Goal: Obtain resource: Download file/media

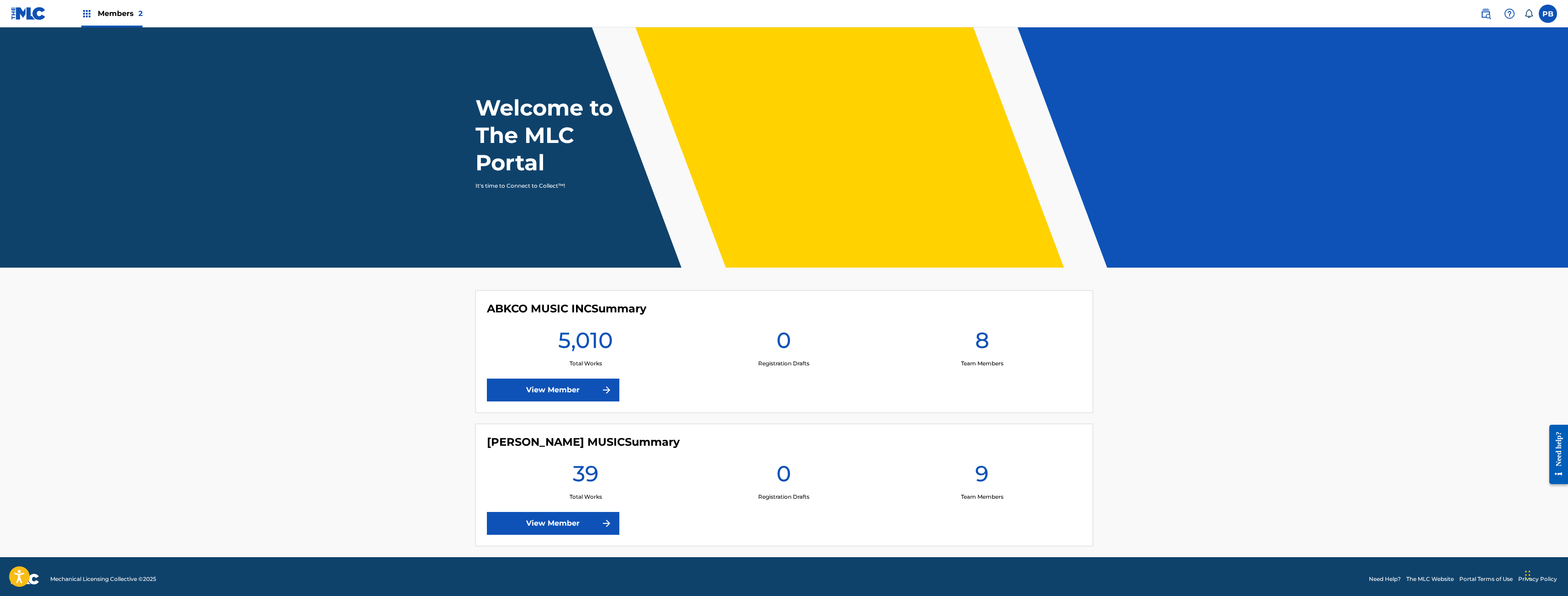
click at [518, 379] on link "View Member" at bounding box center [552, 390] width 132 height 23
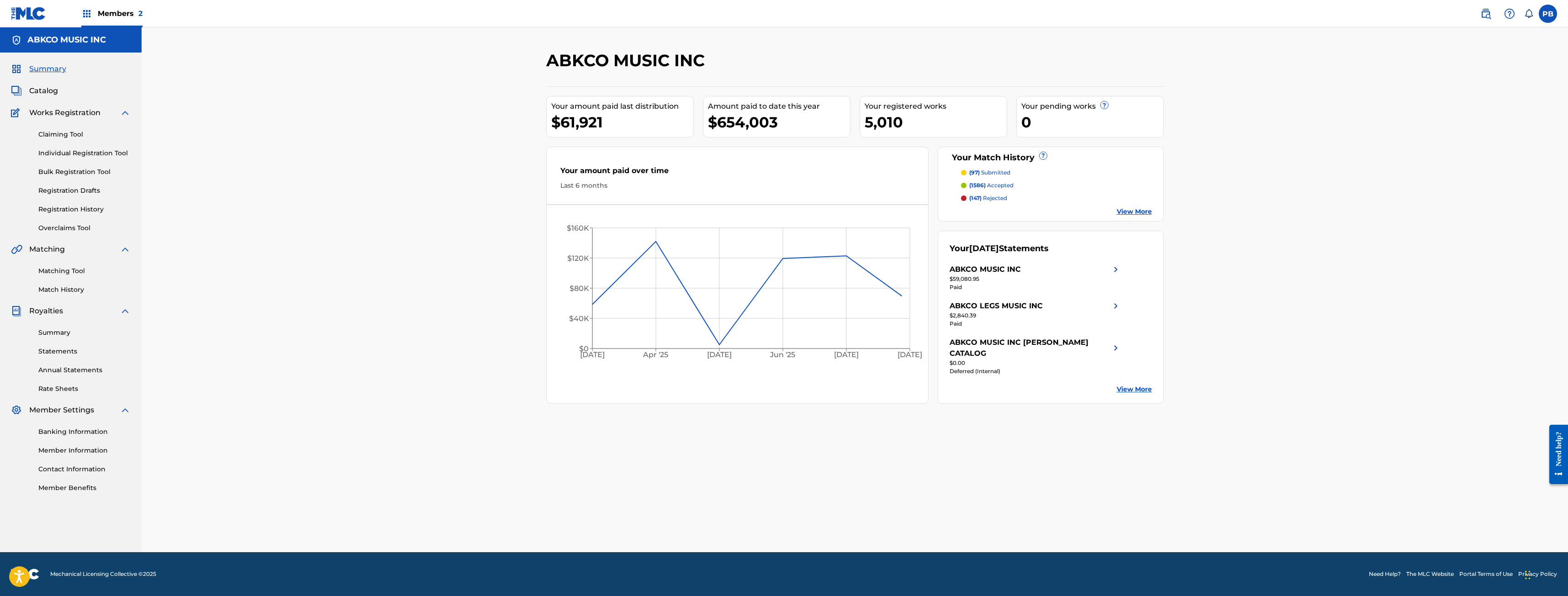
click at [41, 94] on span "Catalog" at bounding box center [43, 91] width 29 height 11
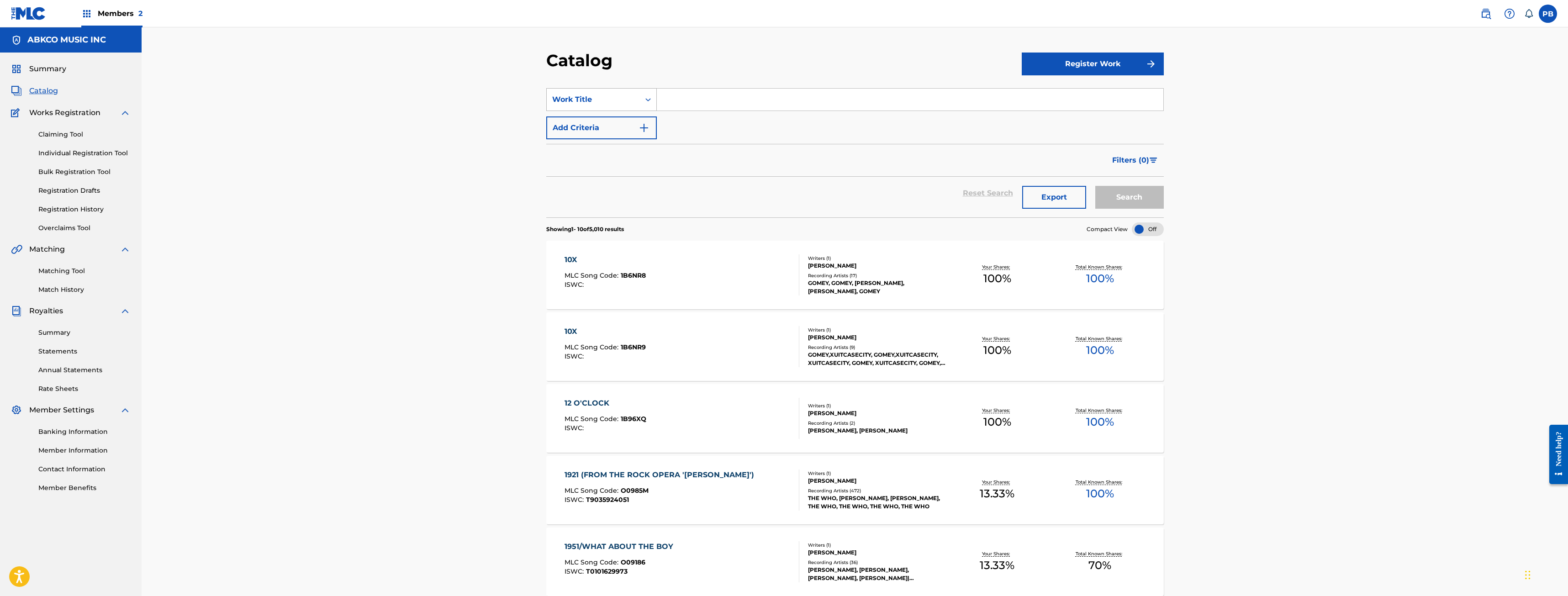
click at [600, 100] on div "Work Title" at bounding box center [593, 100] width 82 height 11
click at [587, 122] on div "Writer Name" at bounding box center [602, 122] width 110 height 23
click at [665, 95] on input "Search Form" at bounding box center [909, 99] width 506 height 22
click at [1095, 186] on button "Search" at bounding box center [1129, 197] width 68 height 23
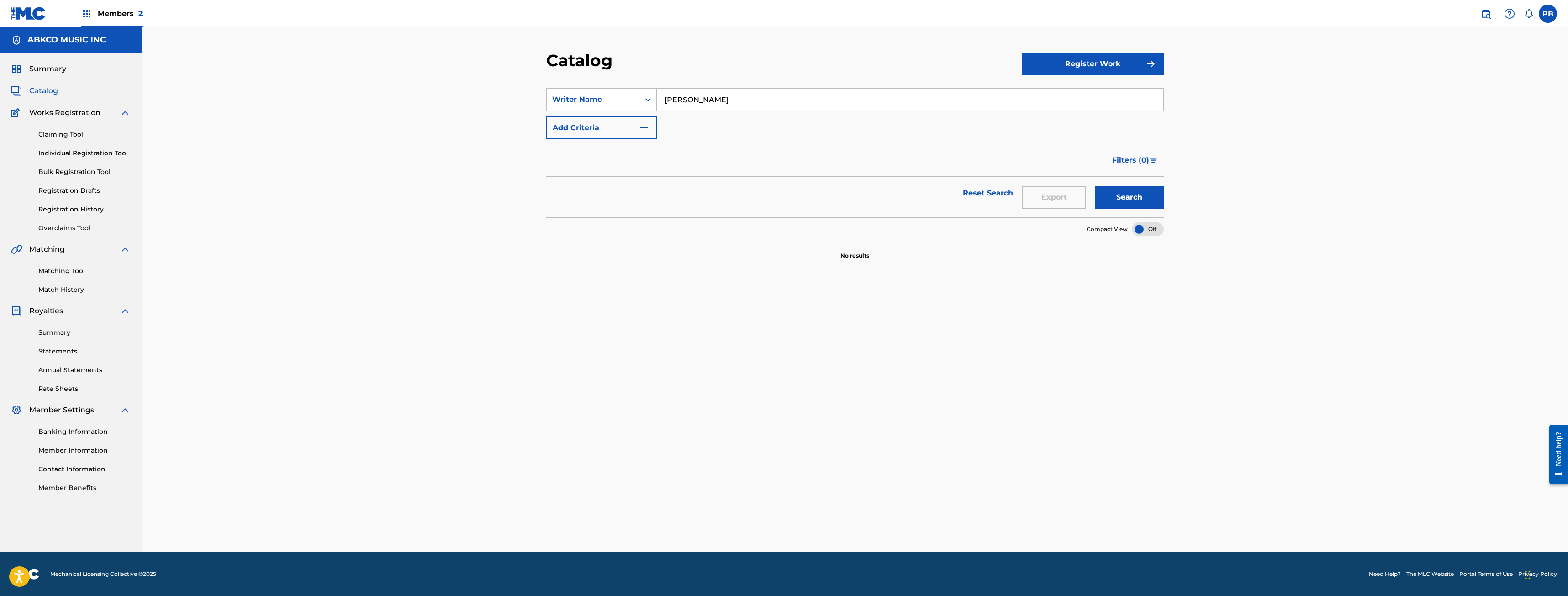
click at [665, 95] on input "[PERSON_NAME]" at bounding box center [909, 99] width 506 height 22
type input "mcerlaine"
click at [1095, 186] on button "Search" at bounding box center [1129, 197] width 68 height 23
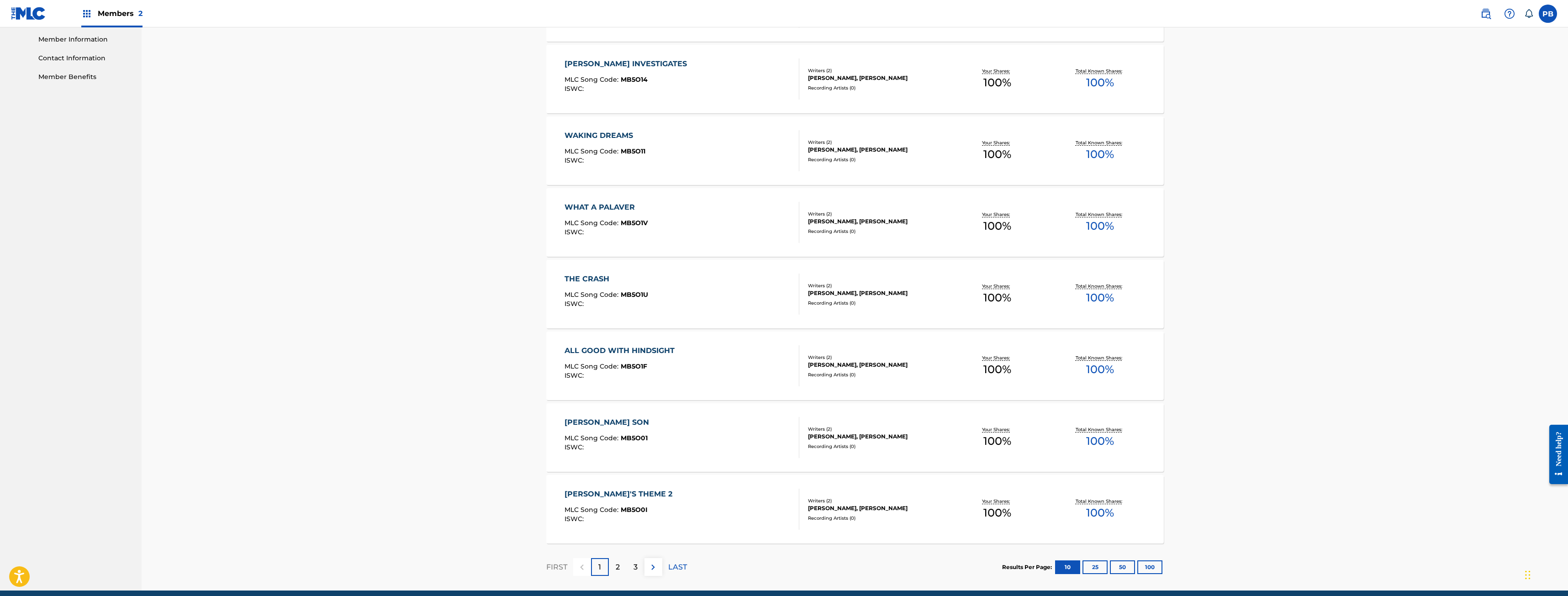
scroll to position [450, 0]
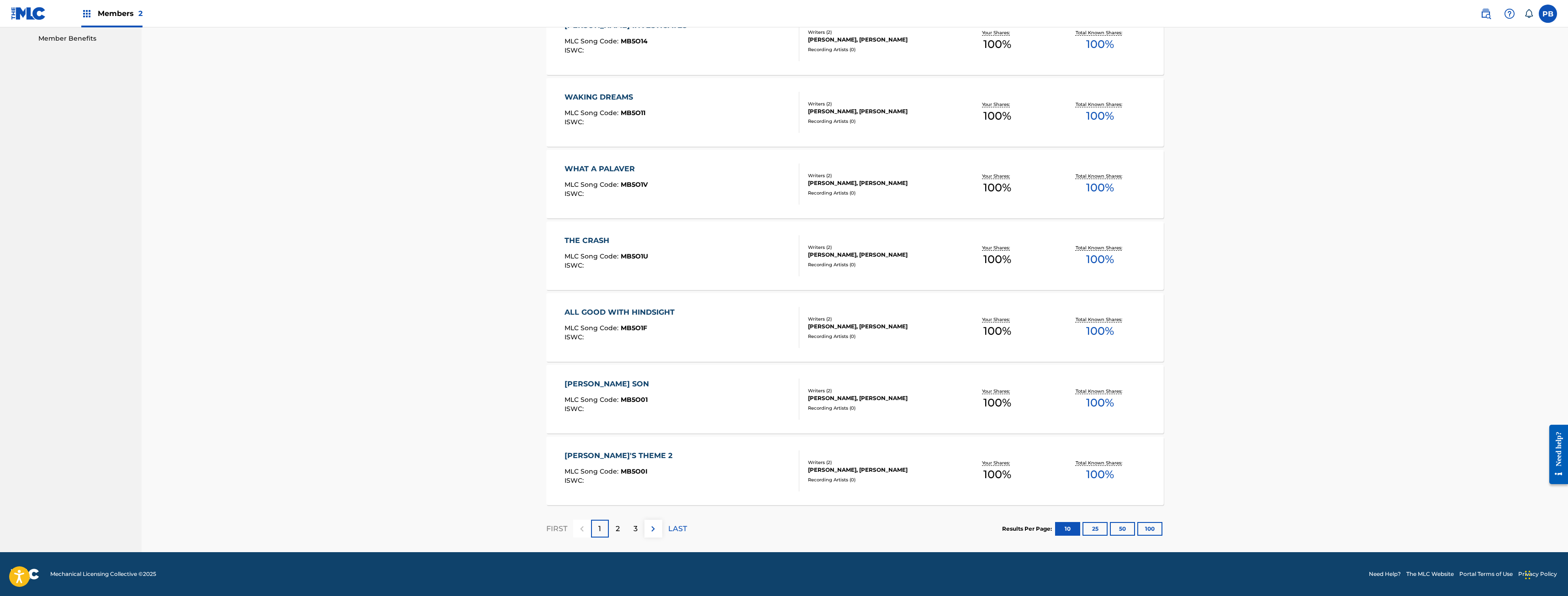
click at [1151, 526] on button "100" at bounding box center [1150, 528] width 25 height 14
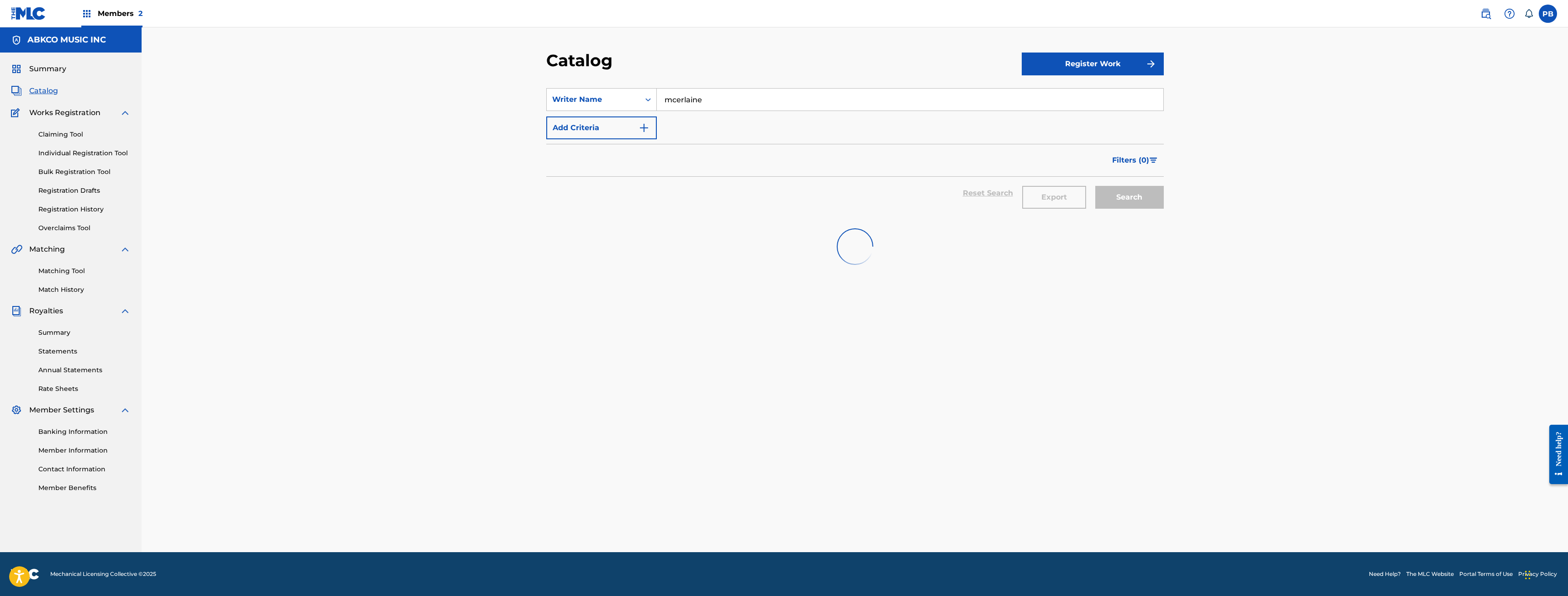
scroll to position [0, 0]
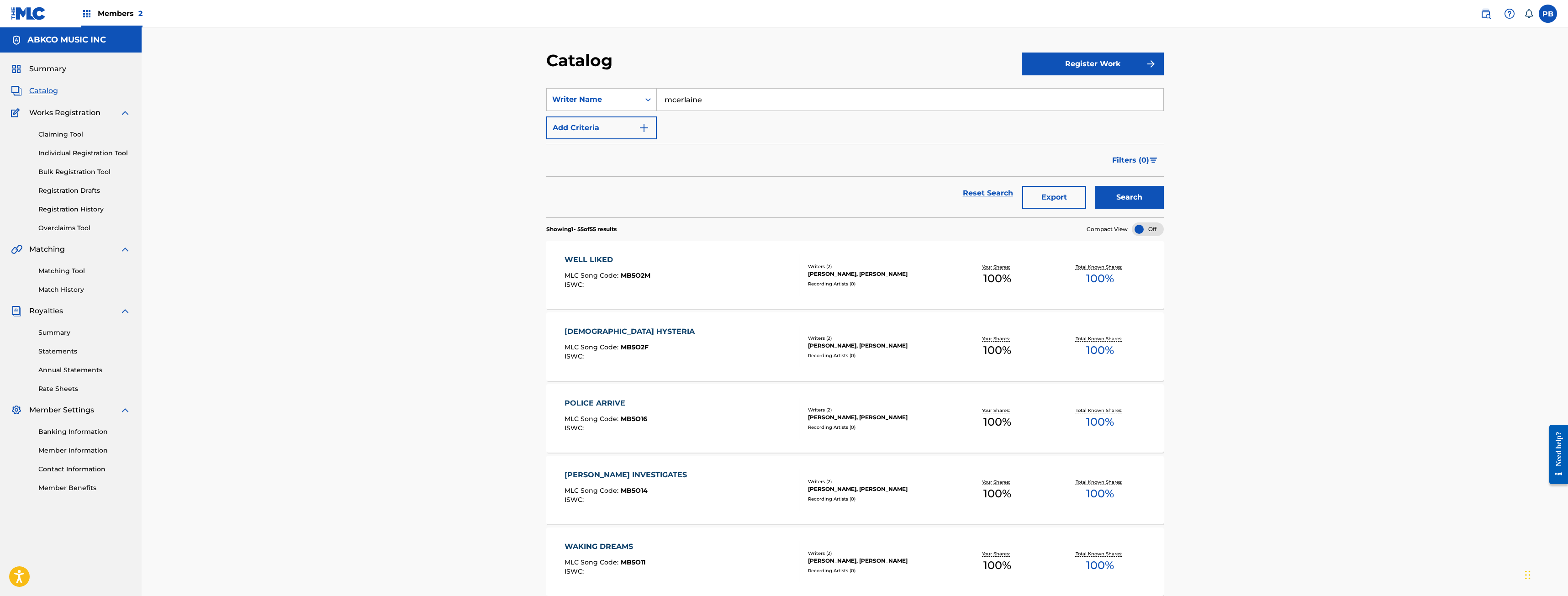
click at [1037, 197] on button "Export" at bounding box center [1053, 197] width 64 height 23
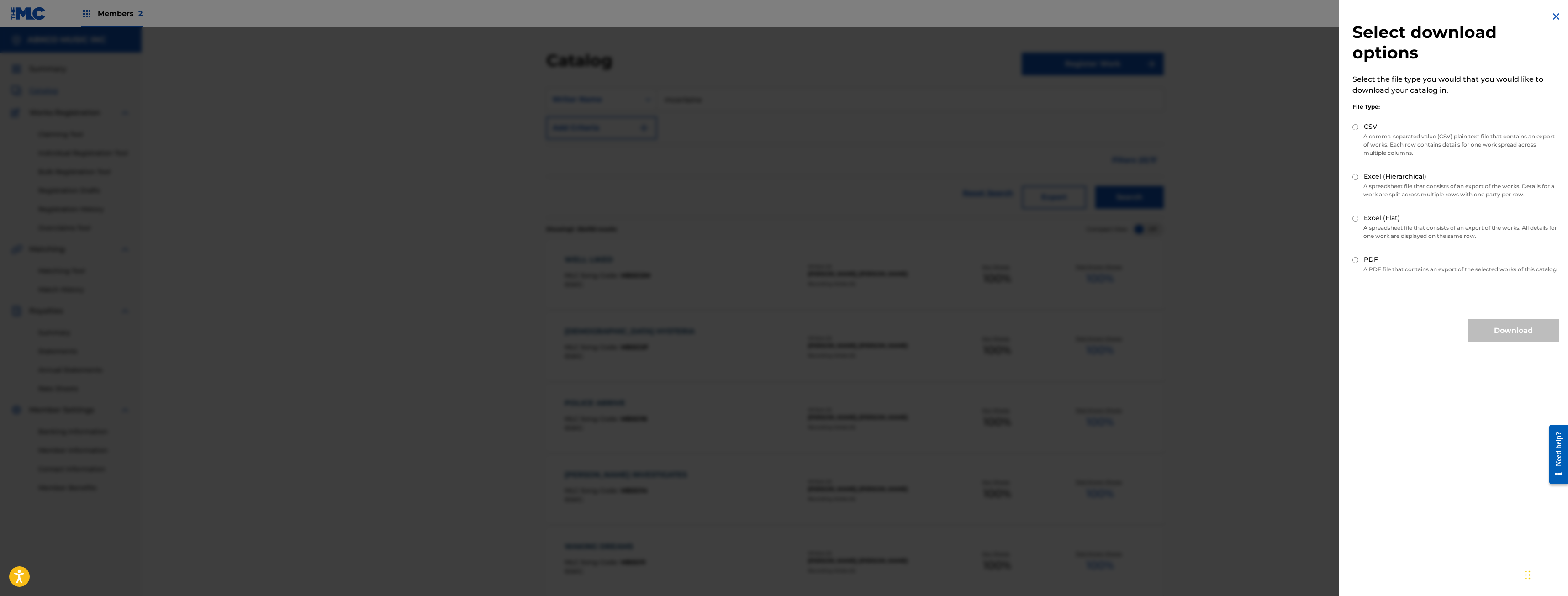
click at [1369, 128] on label "CSV" at bounding box center [1370, 127] width 13 height 10
click at [1358, 128] on input "CSV" at bounding box center [1355, 127] width 6 height 6
radio input "true"
click at [1472, 342] on button "Download" at bounding box center [1513, 330] width 92 height 23
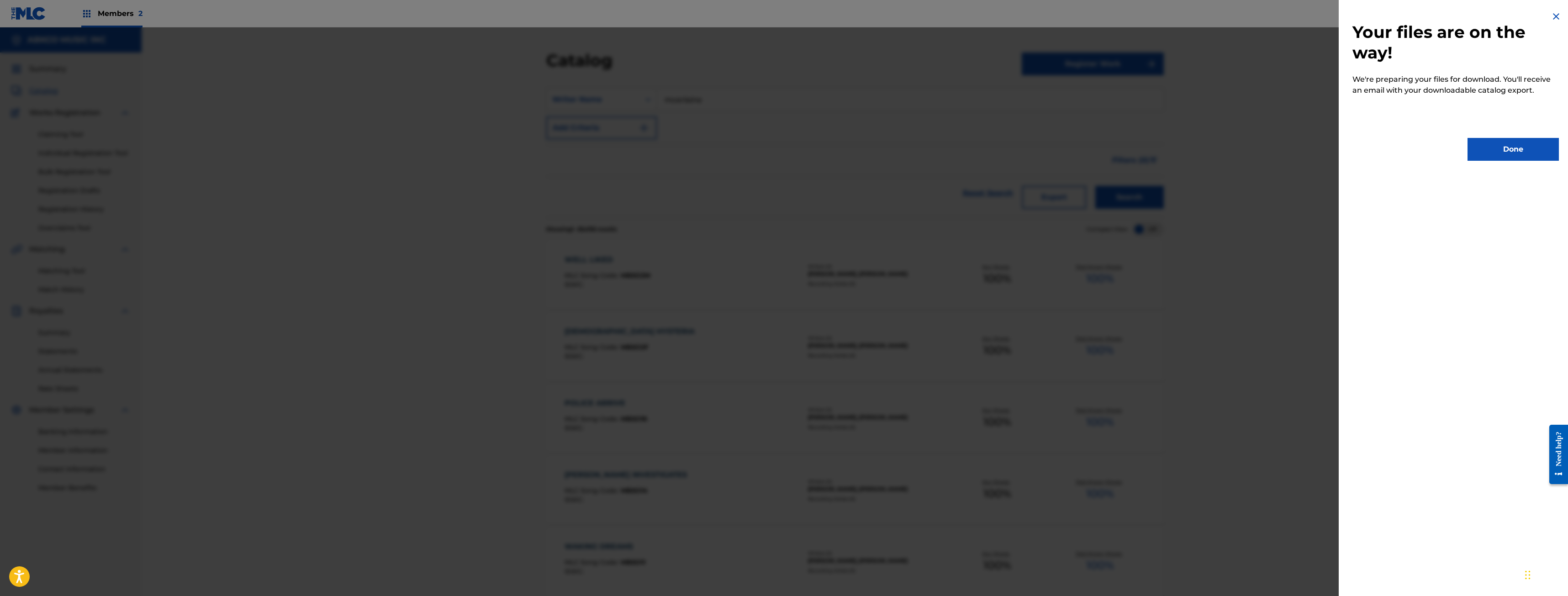
click at [1483, 149] on button "Done" at bounding box center [1513, 149] width 92 height 23
